Goal: Task Accomplishment & Management: Check status

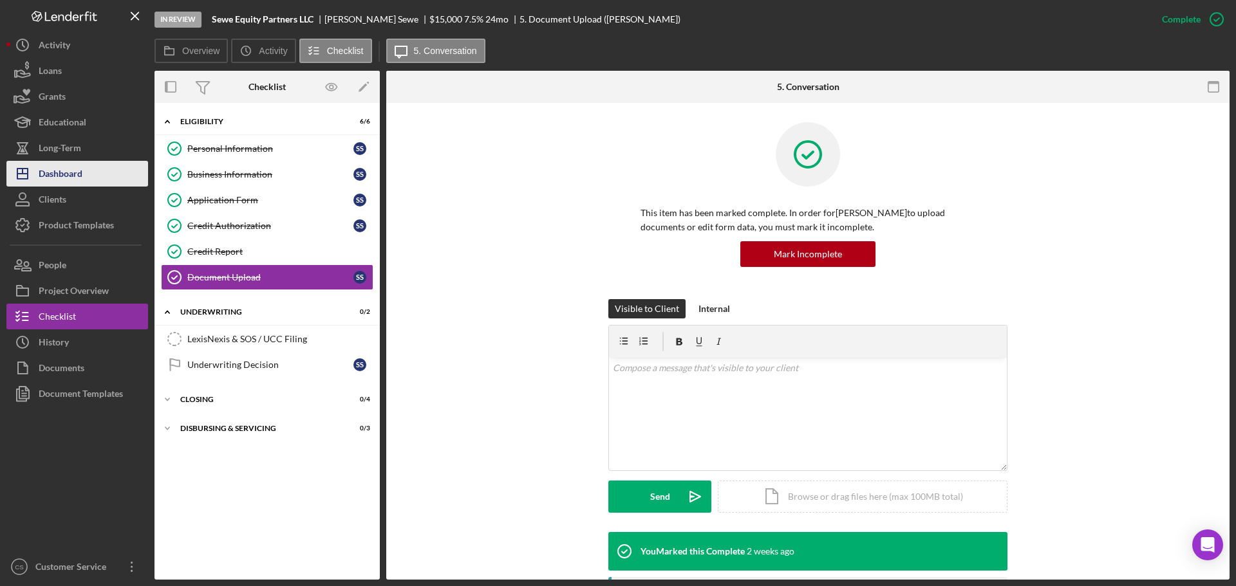
scroll to position [755, 0]
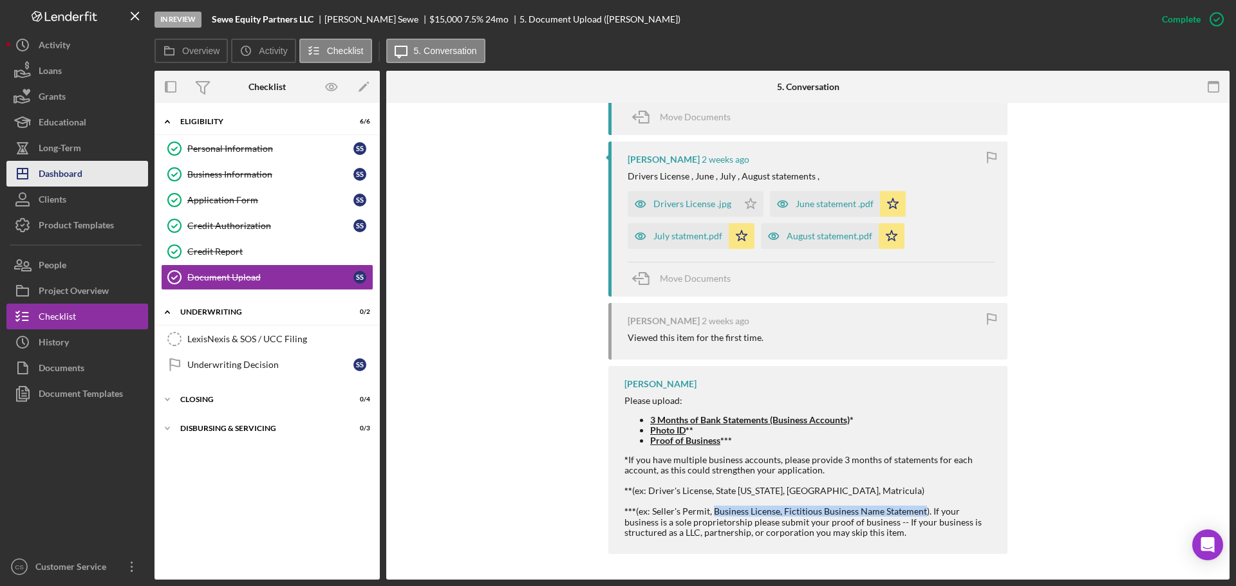
click at [82, 174] on div "Dashboard" at bounding box center [61, 175] width 44 height 29
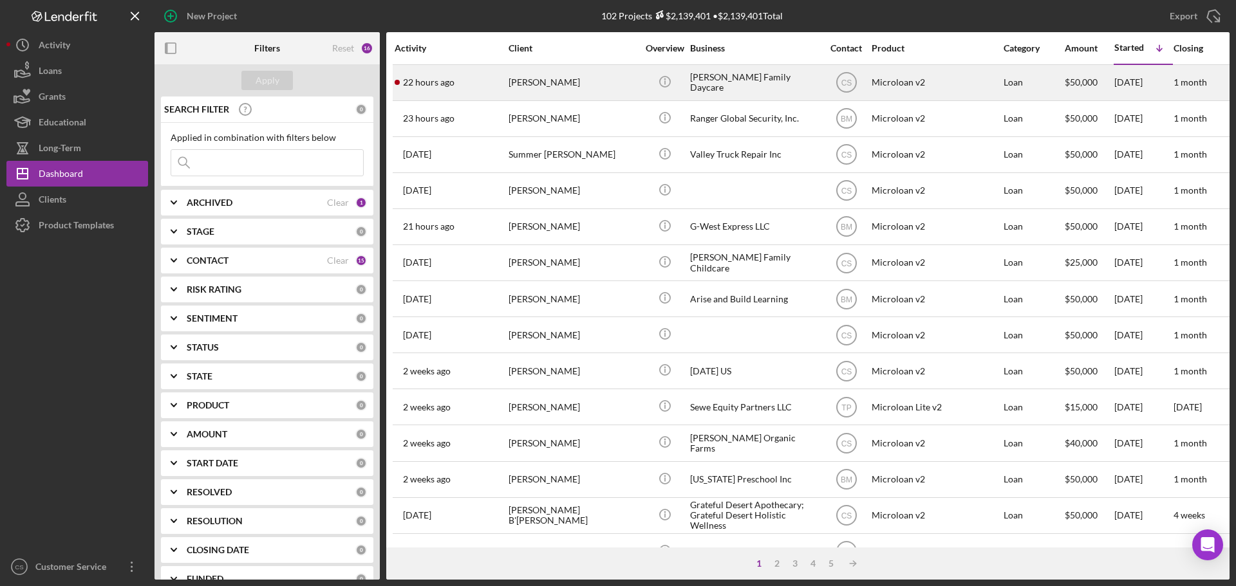
click at [567, 93] on div "[PERSON_NAME]" at bounding box center [572, 83] width 129 height 34
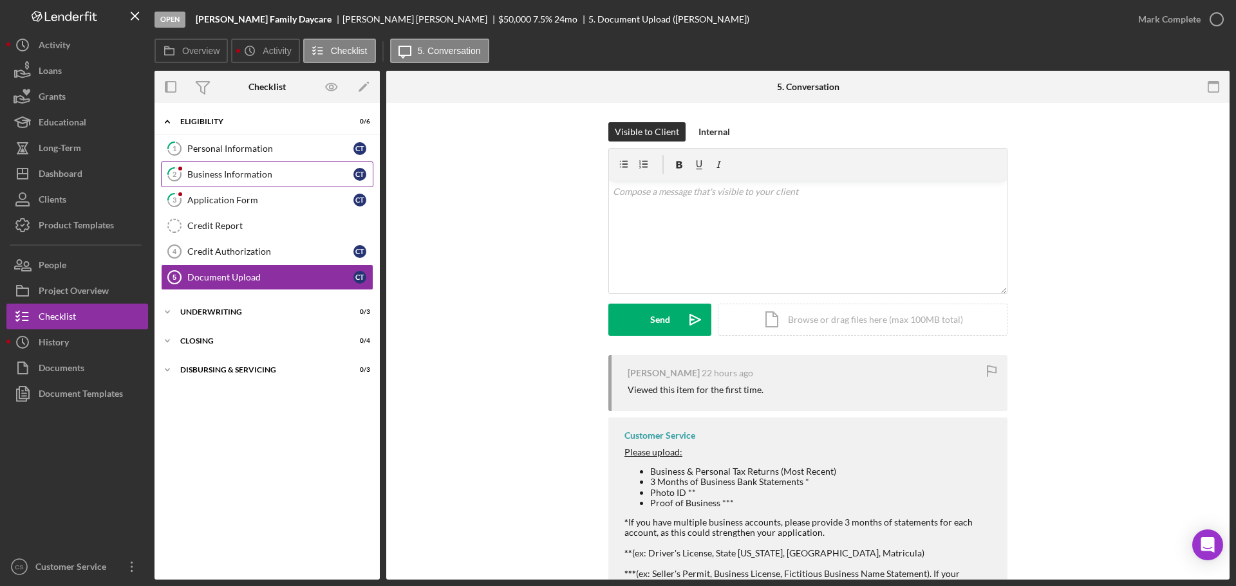
click at [292, 171] on div "Business Information" at bounding box center [270, 174] width 166 height 10
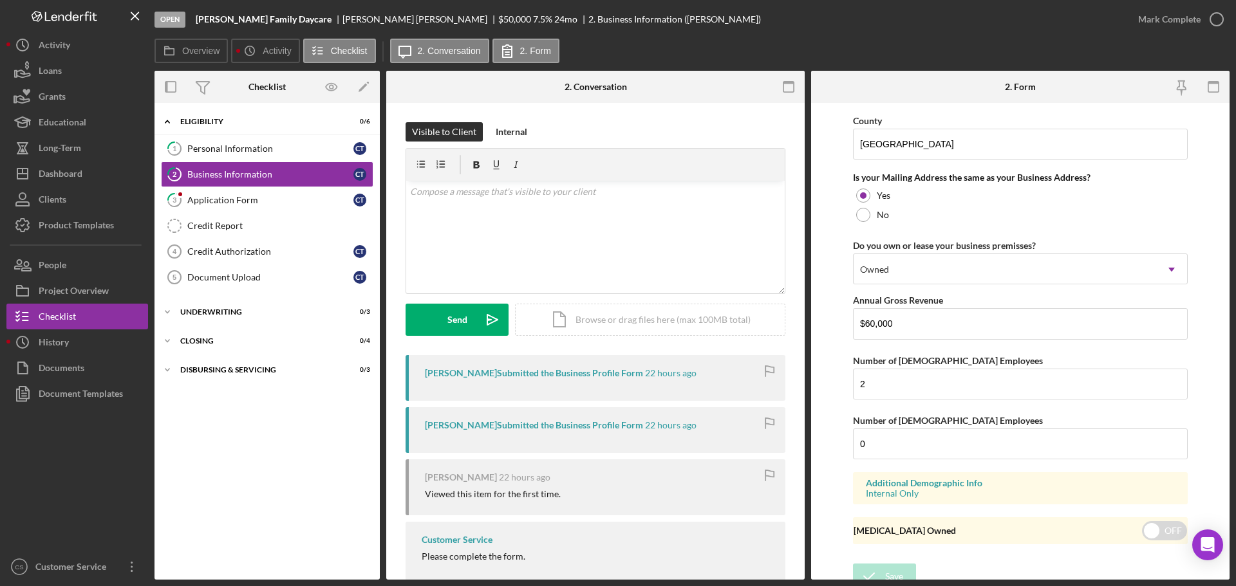
scroll to position [952, 0]
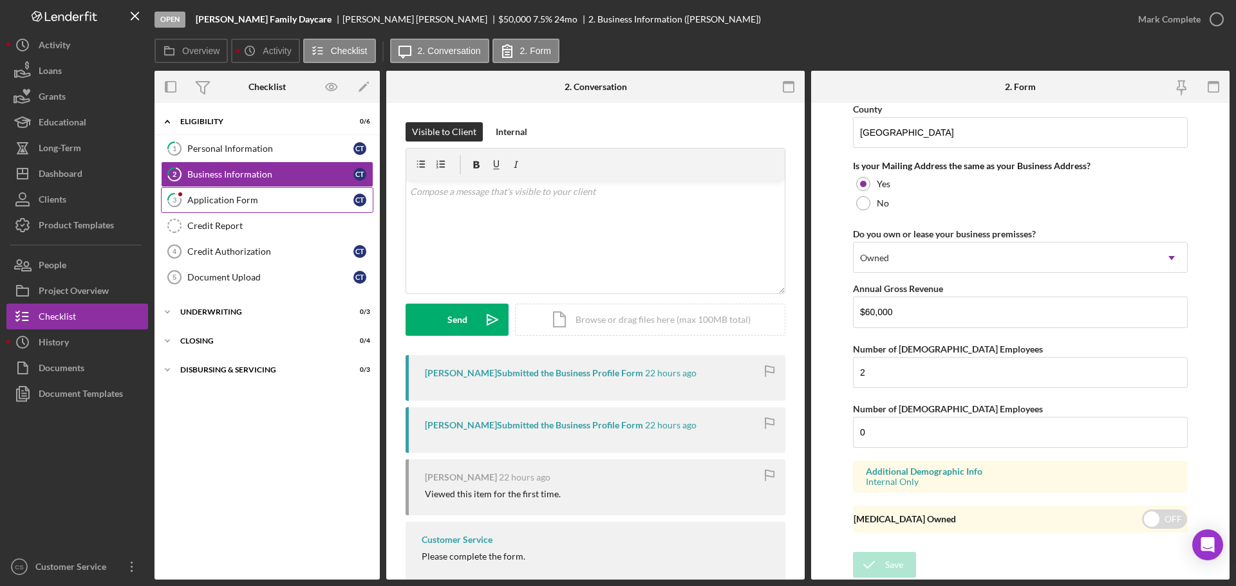
click at [272, 204] on div "Application Form" at bounding box center [270, 200] width 166 height 10
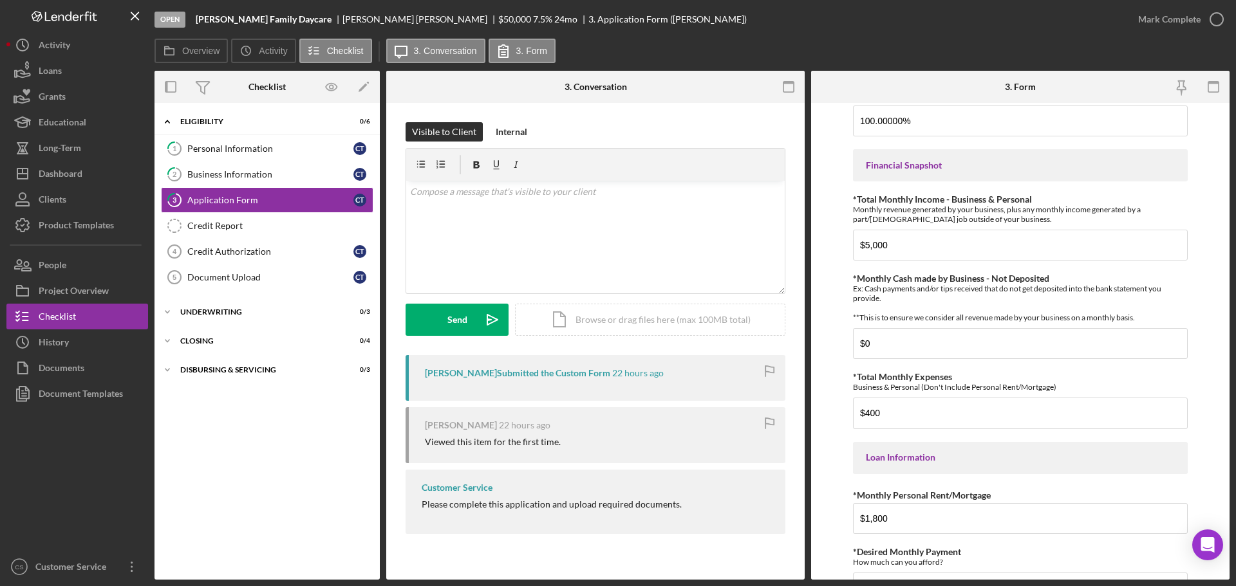
scroll to position [319, 0]
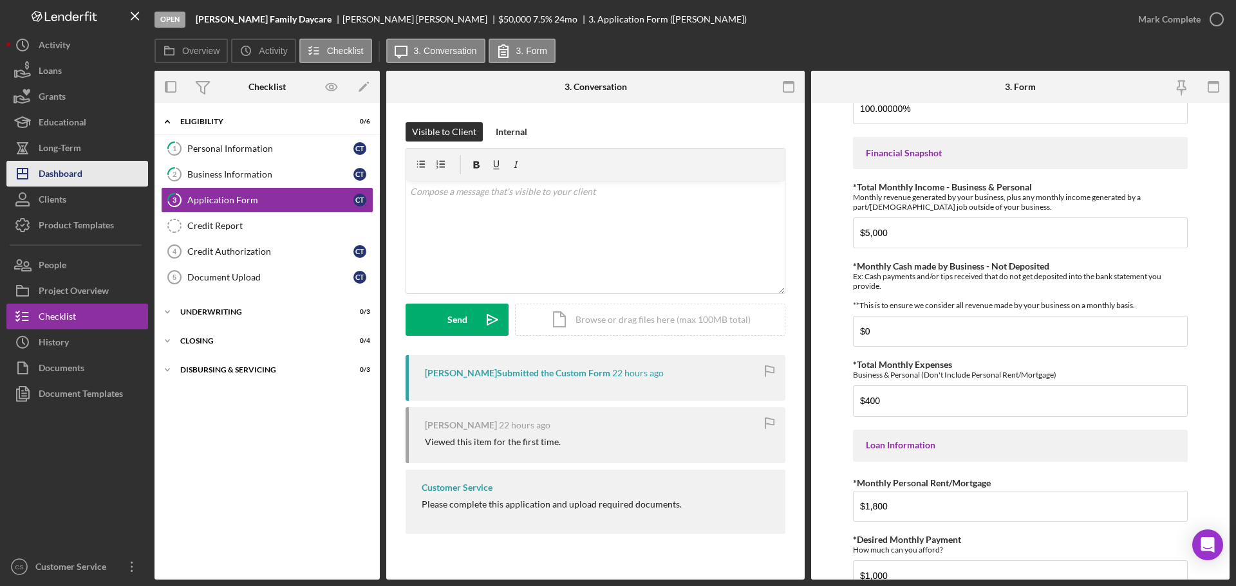
click at [96, 171] on button "Icon/Dashboard Dashboard" at bounding box center [77, 174] width 142 height 26
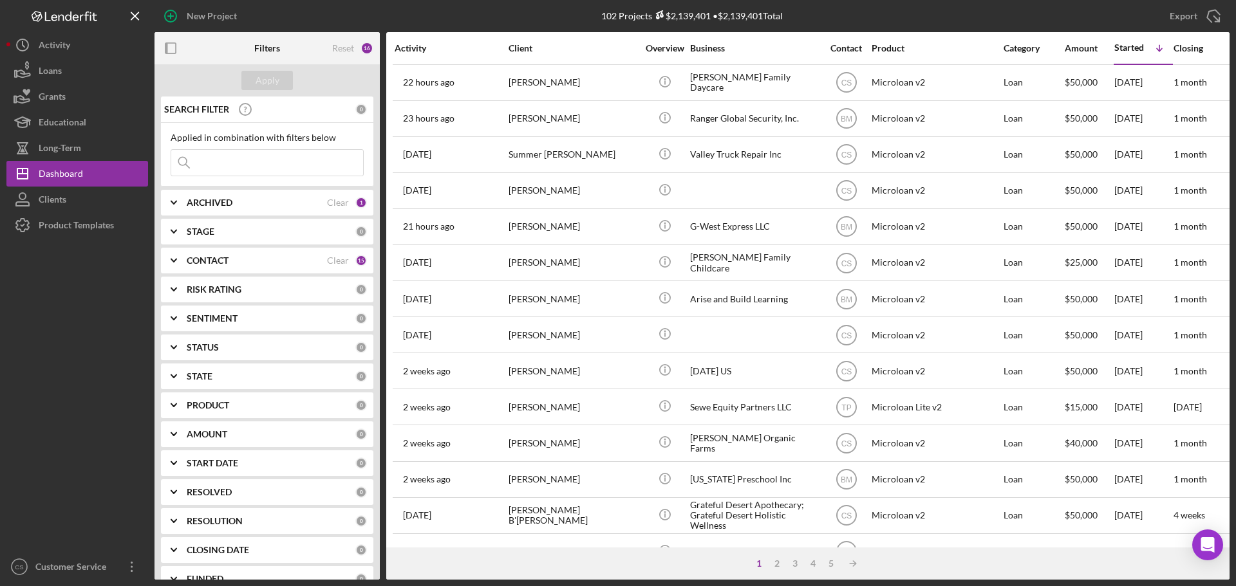
click at [108, 445] on div at bounding box center [77, 396] width 142 height 316
click at [1095, 25] on div "Export Icon/Export" at bounding box center [1050, 16] width 358 height 32
